Goal: Task Accomplishment & Management: Manage account settings

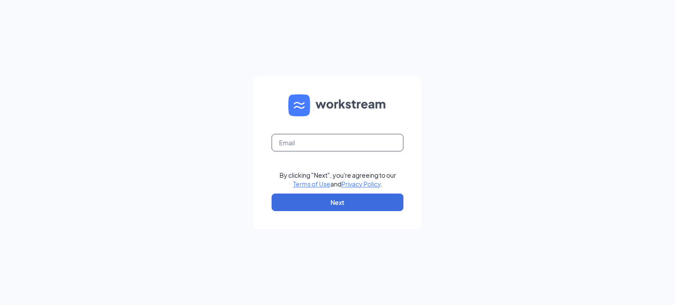
click at [329, 142] on input "text" at bounding box center [337, 143] width 132 height 18
type input "nickyd@smbyrice.com"
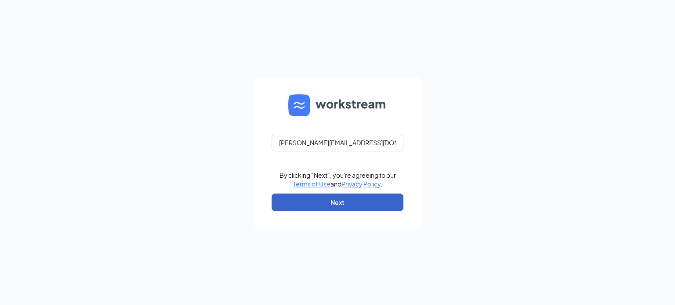
drag, startPoint x: 325, startPoint y: 200, endPoint x: 343, endPoint y: 197, distance: 17.8
click at [327, 200] on button "Next" at bounding box center [337, 203] width 132 height 18
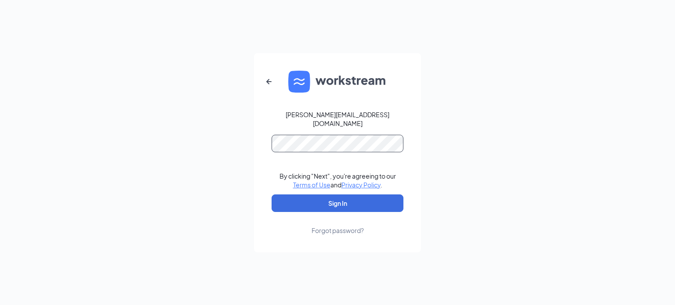
click at [271, 195] on button "Sign In" at bounding box center [337, 204] width 132 height 18
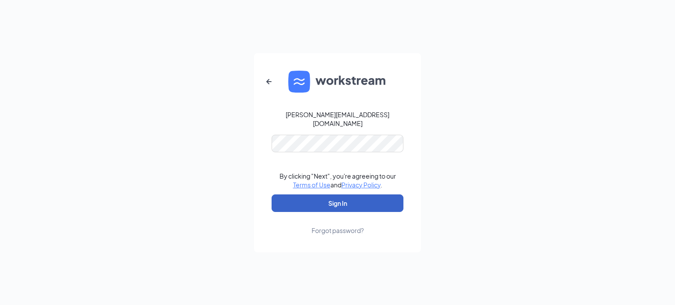
click at [345, 201] on button "Sign In" at bounding box center [337, 204] width 132 height 18
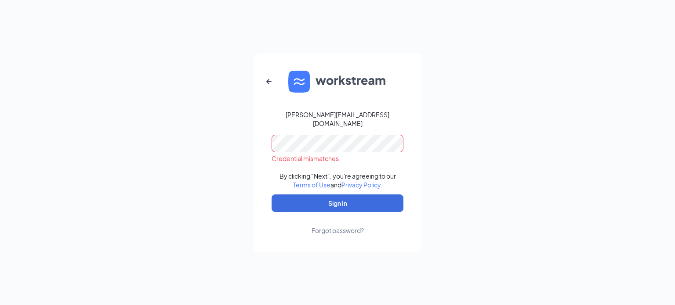
click at [334, 115] on div "nickyd@smbyrice.com" at bounding box center [337, 119] width 132 height 18
drag, startPoint x: 267, startPoint y: 86, endPoint x: 322, endPoint y: 94, distance: 56.0
click at [270, 84] on icon "ArrowLeftNew" at bounding box center [269, 81] width 11 height 11
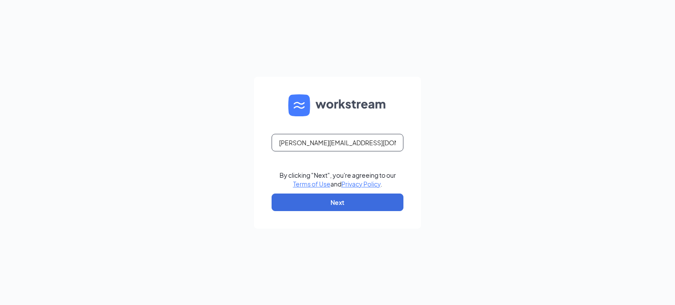
drag, startPoint x: 296, startPoint y: 145, endPoint x: 309, endPoint y: 138, distance: 14.5
click at [298, 142] on input "nickyd@smbyrice.com" at bounding box center [337, 143] width 132 height 18
type input "nickyw@smbyrice.com"
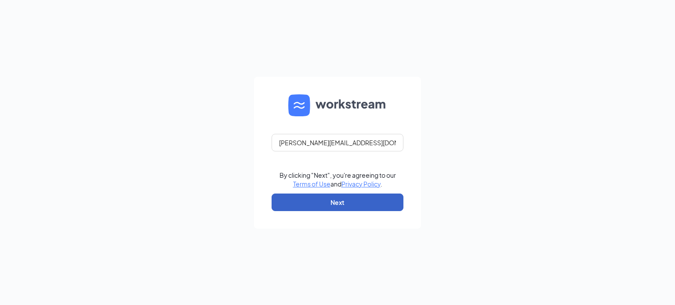
drag, startPoint x: 336, startPoint y: 201, endPoint x: 340, endPoint y: 178, distance: 23.3
click at [336, 201] on button "Next" at bounding box center [337, 203] width 132 height 18
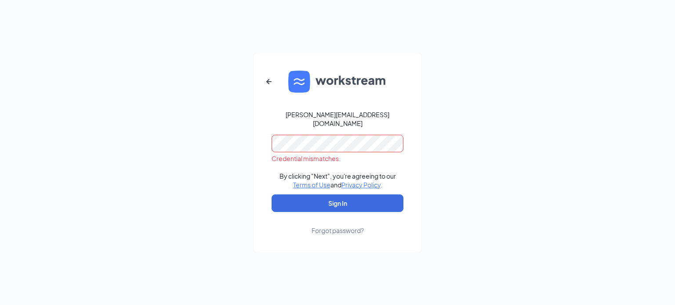
click at [232, 151] on div "nickyw@smbyrice.com Credential mismatches. By clicking "Next", you're agreeing …" at bounding box center [337, 152] width 675 height 305
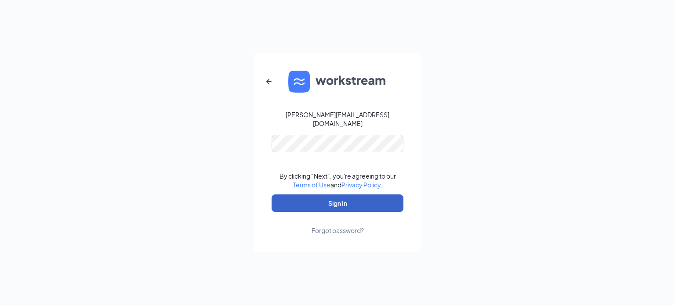
click at [330, 200] on button "Sign In" at bounding box center [337, 204] width 132 height 18
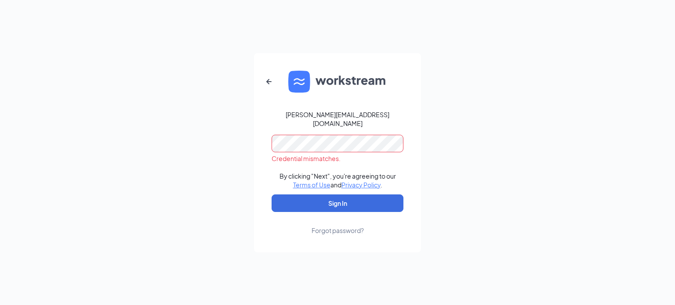
click at [322, 154] on div "Credential mismatches." at bounding box center [337, 158] width 132 height 9
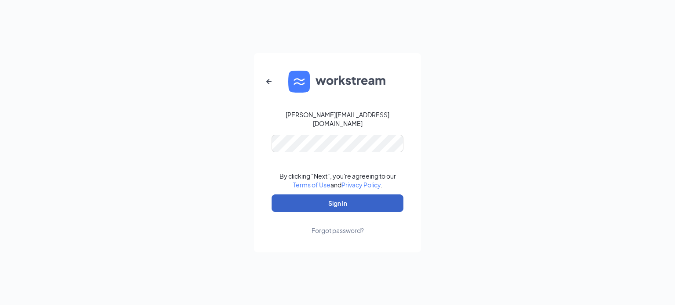
click at [314, 196] on button "Sign In" at bounding box center [337, 204] width 132 height 18
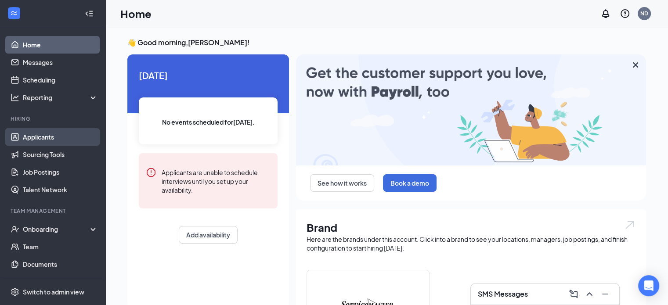
click at [33, 142] on link "Applicants" at bounding box center [60, 137] width 75 height 18
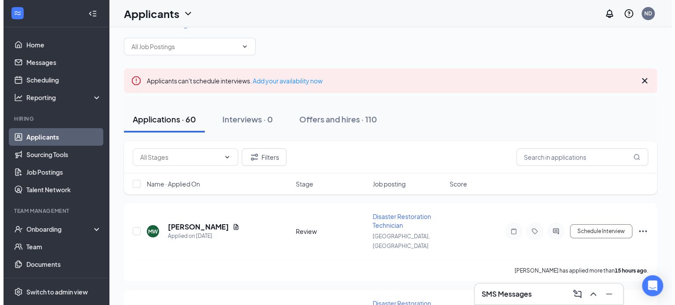
scroll to position [44, 0]
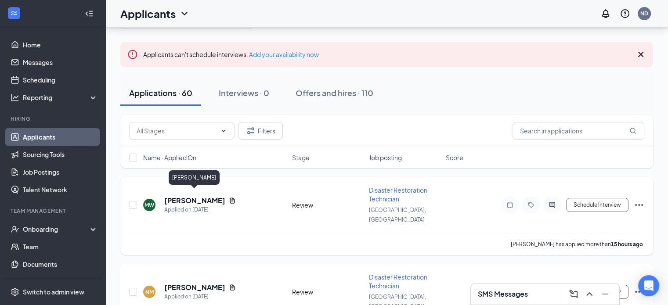
click at [204, 197] on h5 "[PERSON_NAME]" at bounding box center [194, 201] width 61 height 10
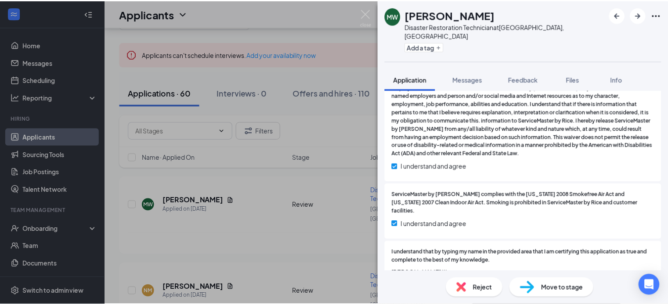
scroll to position [1054, 0]
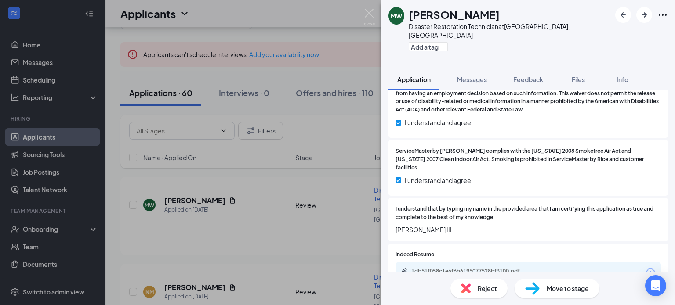
click at [490, 268] on div "1db51f058c1e6f6b6195077528bf3100.pdf" at bounding box center [472, 272] width 142 height 8
drag, startPoint x: 369, startPoint y: 10, endPoint x: 128, endPoint y: 137, distance: 272.3
click at [369, 9] on img at bounding box center [369, 17] width 11 height 17
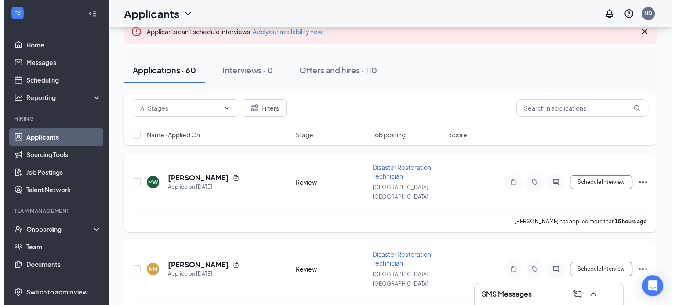
scroll to position [88, 0]
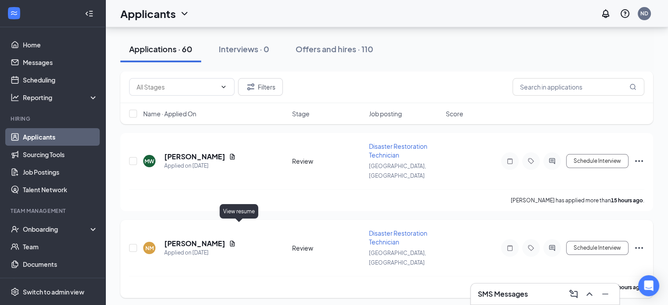
click at [235, 241] on icon "Document" at bounding box center [232, 244] width 5 height 6
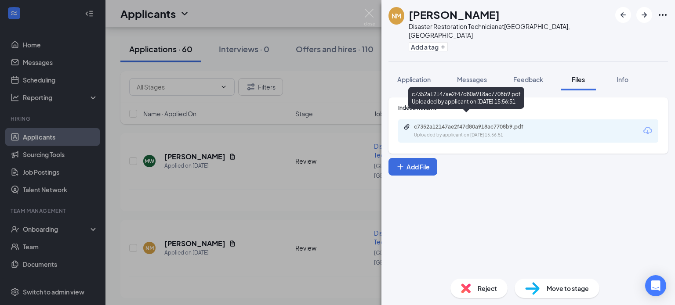
click at [486, 123] on div "c7352a12147ae2f47d80a918ac7708b9.pdf" at bounding box center [475, 126] width 123 height 7
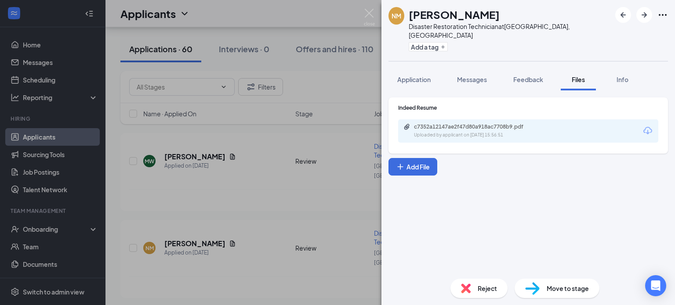
click at [371, 7] on div "NM [PERSON_NAME] Disaster Restoration Technician at [GEOGRAPHIC_DATA], [GEOGRAP…" at bounding box center [337, 152] width 675 height 305
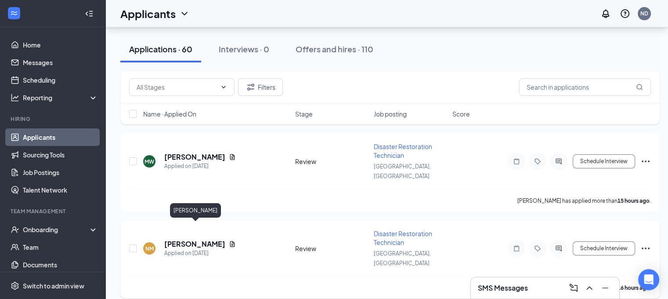
drag, startPoint x: 195, startPoint y: 224, endPoint x: 200, endPoint y: 224, distance: 5.3
click at [196, 239] on h5 "[PERSON_NAME]" at bounding box center [194, 244] width 61 height 10
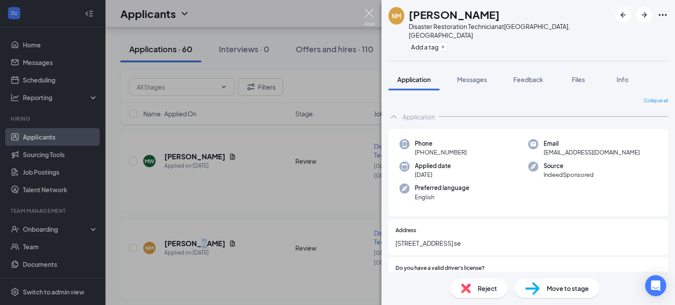
click at [373, 10] on img at bounding box center [369, 17] width 11 height 17
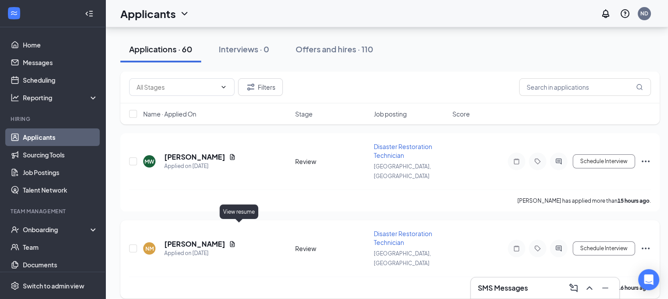
click at [235, 241] on icon "Document" at bounding box center [232, 244] width 5 height 6
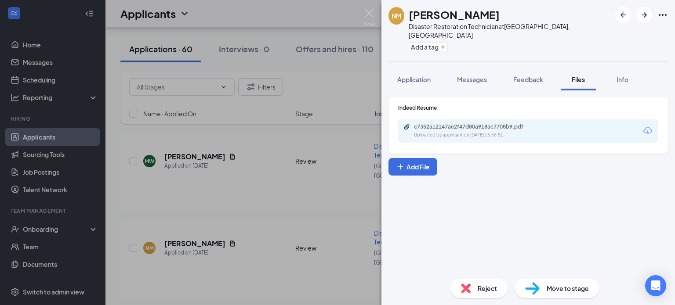
click at [630, 122] on div "c7352a12147ae2f47d80a918ac7708b9.pdf Uploaded by applicant on [DATE] 15:56:51" at bounding box center [528, 130] width 260 height 23
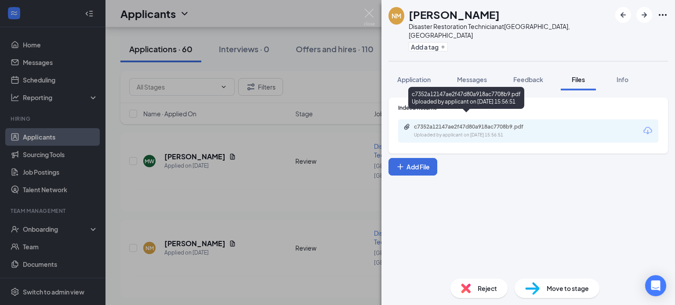
click at [443, 132] on div "Uploaded by applicant on [DATE] 15:56:51" at bounding box center [480, 135] width 132 height 7
